Goal: Task Accomplishment & Management: Use online tool/utility

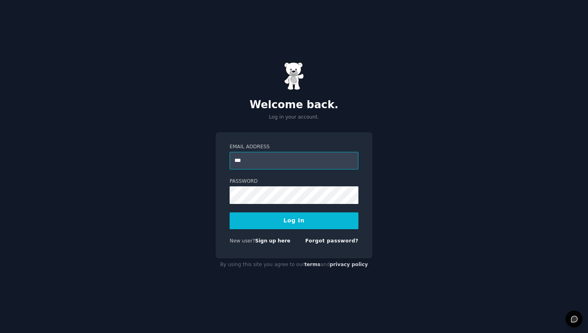
type input "**********"
click at [282, 231] on form "**********" at bounding box center [294, 195] width 129 height 104
click at [294, 226] on button "Log In" at bounding box center [294, 220] width 129 height 17
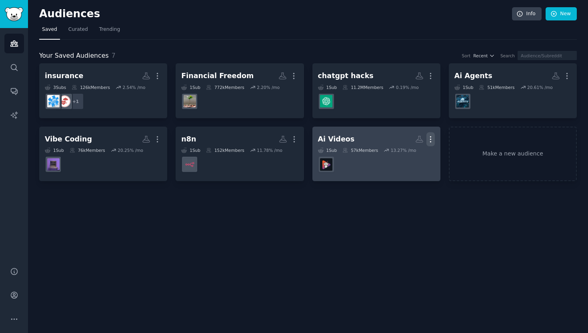
click at [432, 137] on icon "button" at bounding box center [431, 139] width 8 height 8
click at [406, 156] on p "Delete" at bounding box center [409, 156] width 18 height 8
click at [411, 154] on p "Delete" at bounding box center [409, 156] width 18 height 8
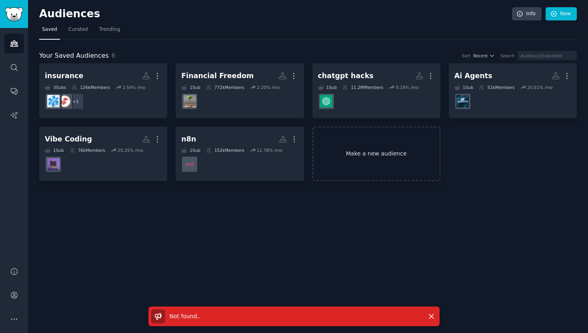
click at [399, 150] on link "Make a new audience" at bounding box center [377, 154] width 128 height 55
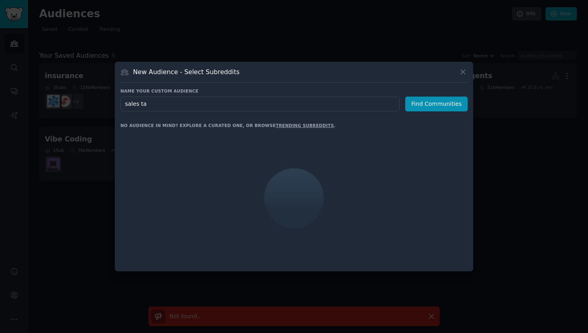
type input "sales tax"
click button "Find Communities" at bounding box center [437, 103] width 62 height 15
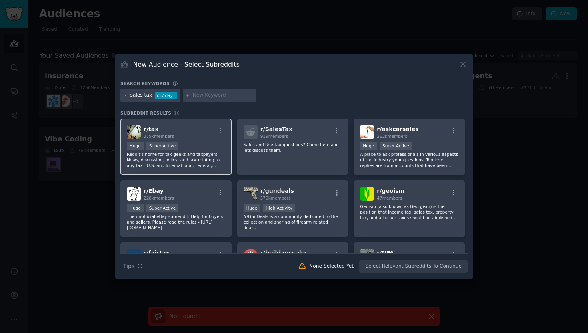
click at [196, 132] on div "r/ tax 379k members" at bounding box center [176, 132] width 98 height 14
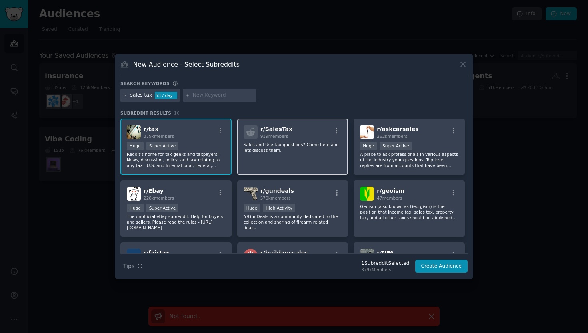
click at [307, 134] on div "r/ SalesTax 919 members" at bounding box center [293, 132] width 98 height 14
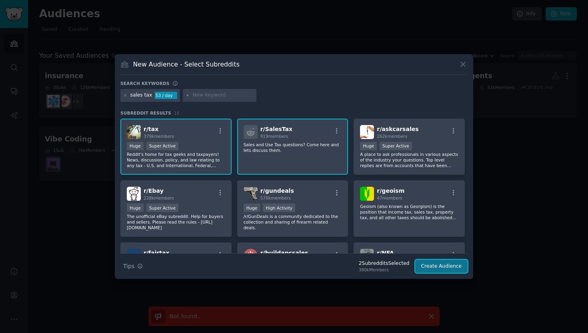
click at [426, 267] on button "Create Audience" at bounding box center [442, 266] width 53 height 14
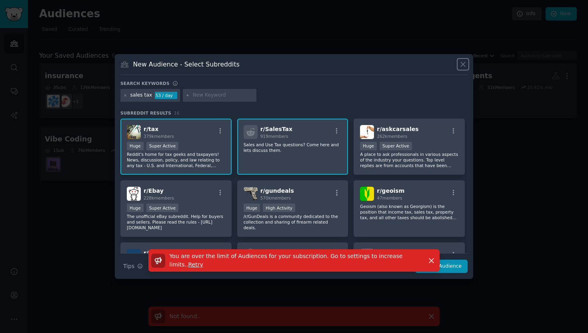
click at [463, 64] on icon at bounding box center [463, 64] width 4 height 4
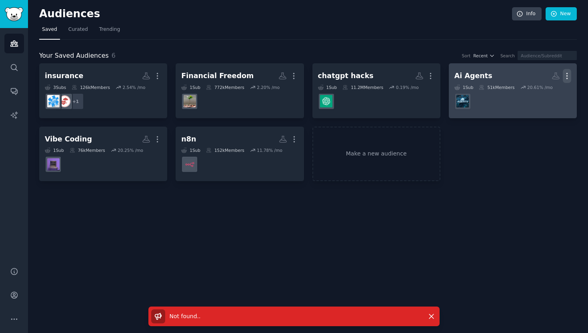
click at [570, 74] on icon "button" at bounding box center [567, 76] width 8 height 8
click at [543, 89] on p "Delete" at bounding box center [545, 92] width 18 height 8
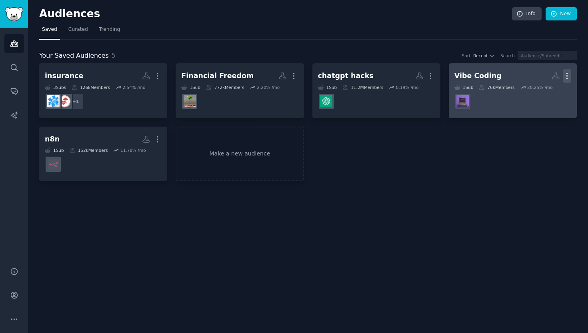
click at [566, 75] on icon "button" at bounding box center [567, 76] width 8 height 8
click at [532, 97] on div "Delete" at bounding box center [540, 92] width 38 height 17
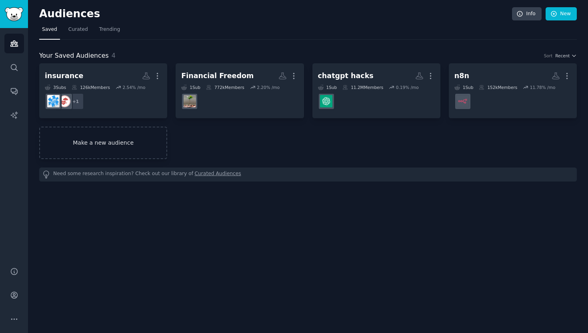
click at [125, 137] on link "Make a new audience" at bounding box center [103, 143] width 128 height 32
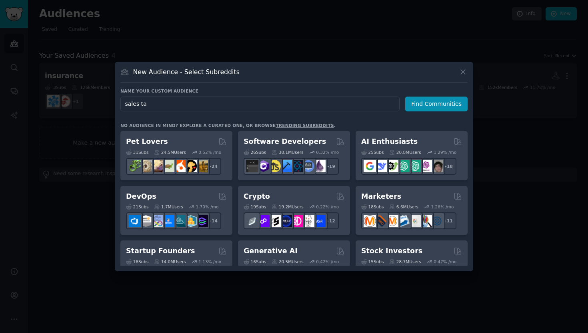
type input "sales tax"
click button "Find Communities" at bounding box center [437, 103] width 62 height 15
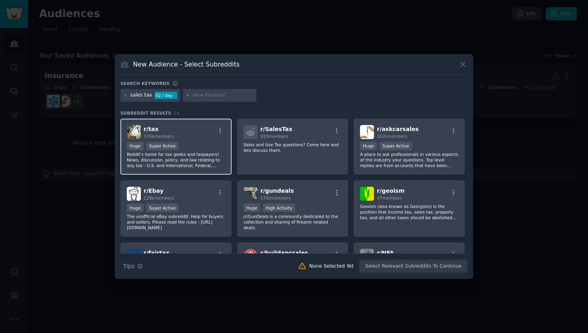
click at [185, 137] on div "r/ tax 379k members" at bounding box center [176, 132] width 98 height 14
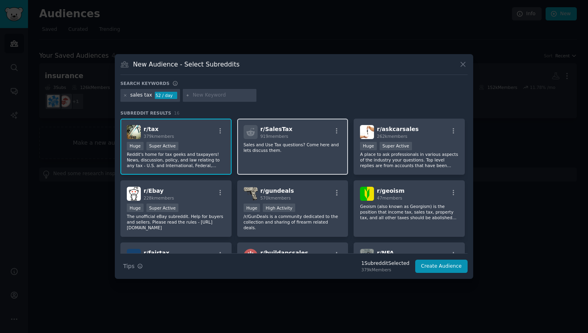
click at [287, 141] on div "r/ SalesTax 919 members Sales and Use Tax questions? Come here and lets discuss…" at bounding box center [292, 147] width 111 height 56
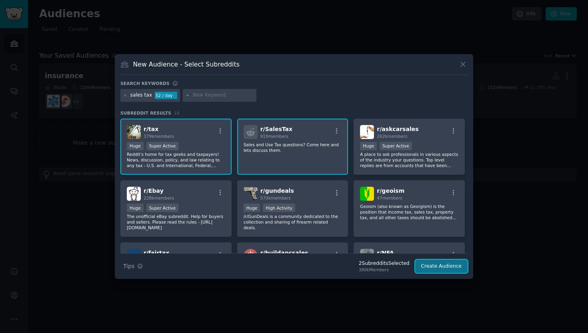
click at [446, 271] on button "Create Audience" at bounding box center [442, 266] width 53 height 14
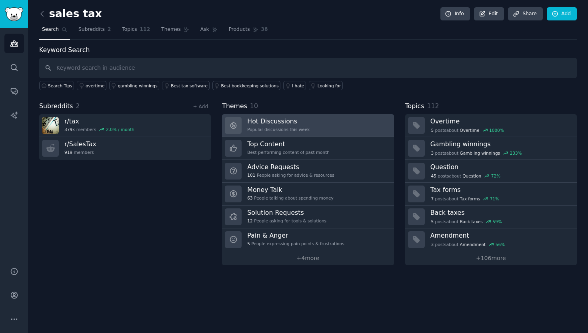
click at [315, 129] on link "Hot Discussions Popular discussions this week" at bounding box center [308, 125] width 172 height 23
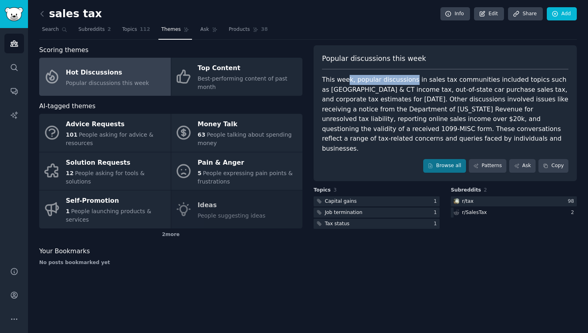
drag, startPoint x: 348, startPoint y: 81, endPoint x: 421, endPoint y: 81, distance: 73.3
click at [421, 81] on div "This week, popular discussions in sales tax communities included topics such as…" at bounding box center [445, 114] width 247 height 78
click at [422, 81] on div "This week, popular discussions in sales tax communities included topics such as…" at bounding box center [445, 114] width 247 height 78
drag, startPoint x: 422, startPoint y: 81, endPoint x: 501, endPoint y: 79, distance: 78.9
click at [498, 79] on div "This week, popular discussions in sales tax communities included topics such as…" at bounding box center [445, 114] width 247 height 78
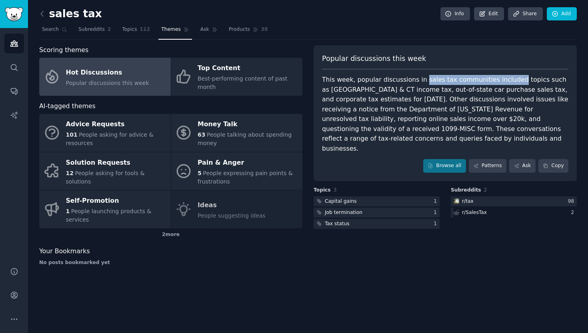
click at [501, 79] on div "This week, popular discussions in sales tax communities included topics such as…" at bounding box center [445, 114] width 247 height 78
drag, startPoint x: 501, startPoint y: 79, endPoint x: 529, endPoint y: 79, distance: 28.4
click at [515, 79] on div "This week, popular discussions in sales tax communities included topics such as…" at bounding box center [445, 114] width 247 height 78
click at [529, 79] on div "This week, popular discussions in sales tax communities included topics such as…" at bounding box center [445, 114] width 247 height 78
drag, startPoint x: 344, startPoint y: 87, endPoint x: 380, endPoint y: 87, distance: 36.0
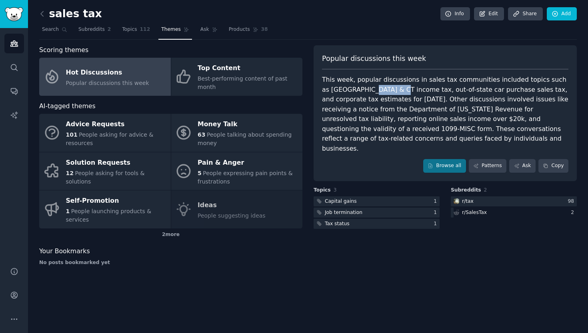
click at [380, 87] on div "This week, popular discussions in sales tax communities included topics such as…" at bounding box center [445, 114] width 247 height 78
click at [381, 87] on div "This week, popular discussions in sales tax communities included topics such as…" at bounding box center [445, 114] width 247 height 78
drag, startPoint x: 381, startPoint y: 87, endPoint x: 433, endPoint y: 87, distance: 51.6
click at [432, 87] on div "This week, popular discussions in sales tax communities included topics such as…" at bounding box center [445, 114] width 247 height 78
click at [433, 87] on div "This week, popular discussions in sales tax communities included topics such as…" at bounding box center [445, 114] width 247 height 78
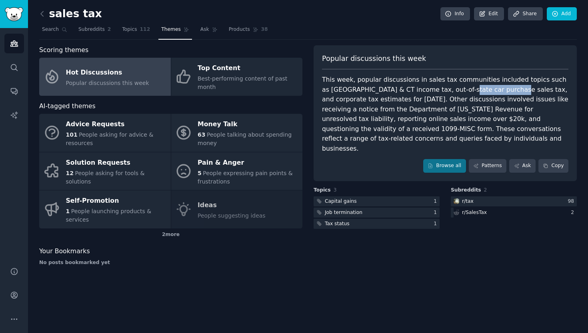
drag, startPoint x: 434, startPoint y: 86, endPoint x: 476, endPoint y: 86, distance: 42.0
click at [476, 86] on div "This week, popular discussions in sales tax communities included topics such as…" at bounding box center [445, 114] width 247 height 78
click at [453, 159] on link "Browse all" at bounding box center [445, 166] width 43 height 14
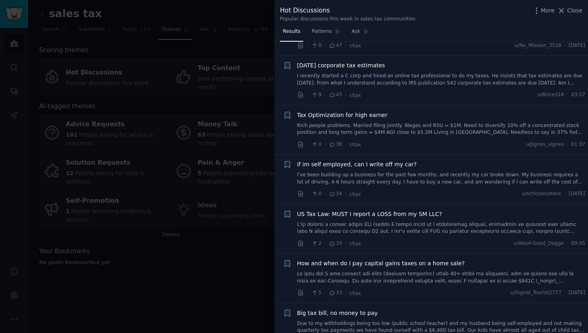
scroll to position [338, 0]
click at [416, 81] on link "I recently started a C corp and hired an online tax professional to do my taxes…" at bounding box center [441, 79] width 289 height 14
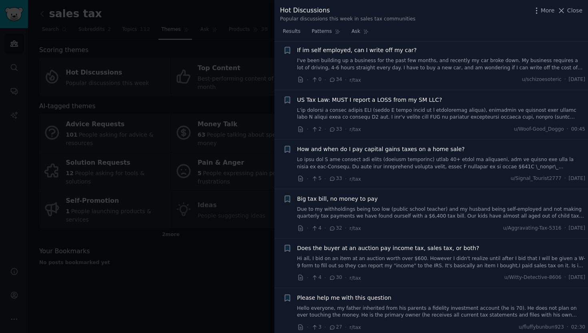
scroll to position [573, 0]
click at [184, 237] on div at bounding box center [294, 166] width 588 height 333
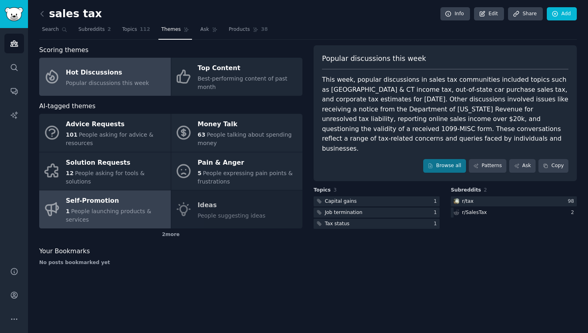
click at [124, 204] on div "Self-Promotion" at bounding box center [116, 201] width 101 height 13
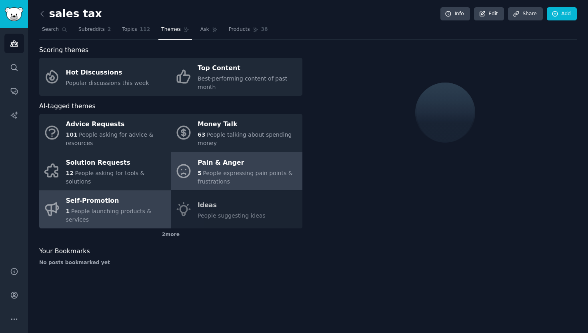
click at [219, 174] on span "People expressing pain points & frustrations" at bounding box center [245, 177] width 95 height 15
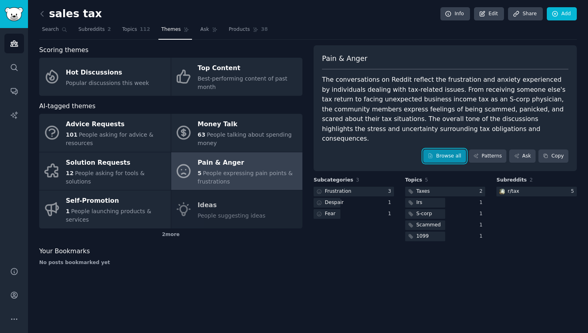
click at [437, 149] on link "Browse all" at bounding box center [445, 156] width 43 height 14
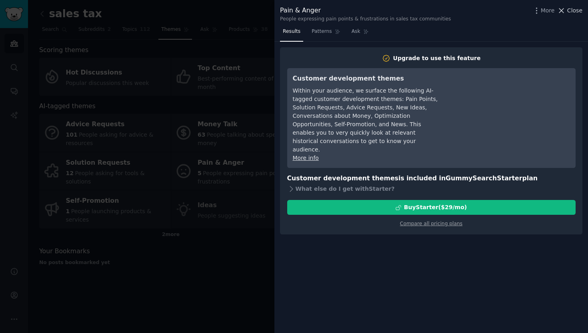
click at [566, 13] on icon at bounding box center [562, 10] width 8 height 8
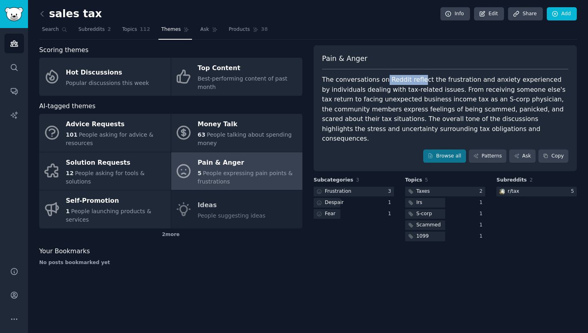
drag, startPoint x: 382, startPoint y: 84, endPoint x: 420, endPoint y: 84, distance: 37.2
click at [420, 84] on div "The conversations on Reddit reflect the frustration and anxiety experienced by …" at bounding box center [445, 109] width 247 height 69
drag, startPoint x: 420, startPoint y: 84, endPoint x: 471, endPoint y: 84, distance: 51.2
click at [471, 84] on div "The conversations on Reddit reflect the frustration and anxiety experienced by …" at bounding box center [445, 109] width 247 height 69
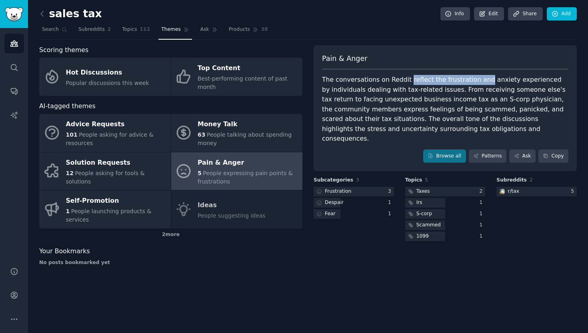
click at [471, 84] on div "The conversations on Reddit reflect the frustration and anxiety experienced by …" at bounding box center [445, 109] width 247 height 69
